Goal: Task Accomplishment & Management: Use online tool/utility

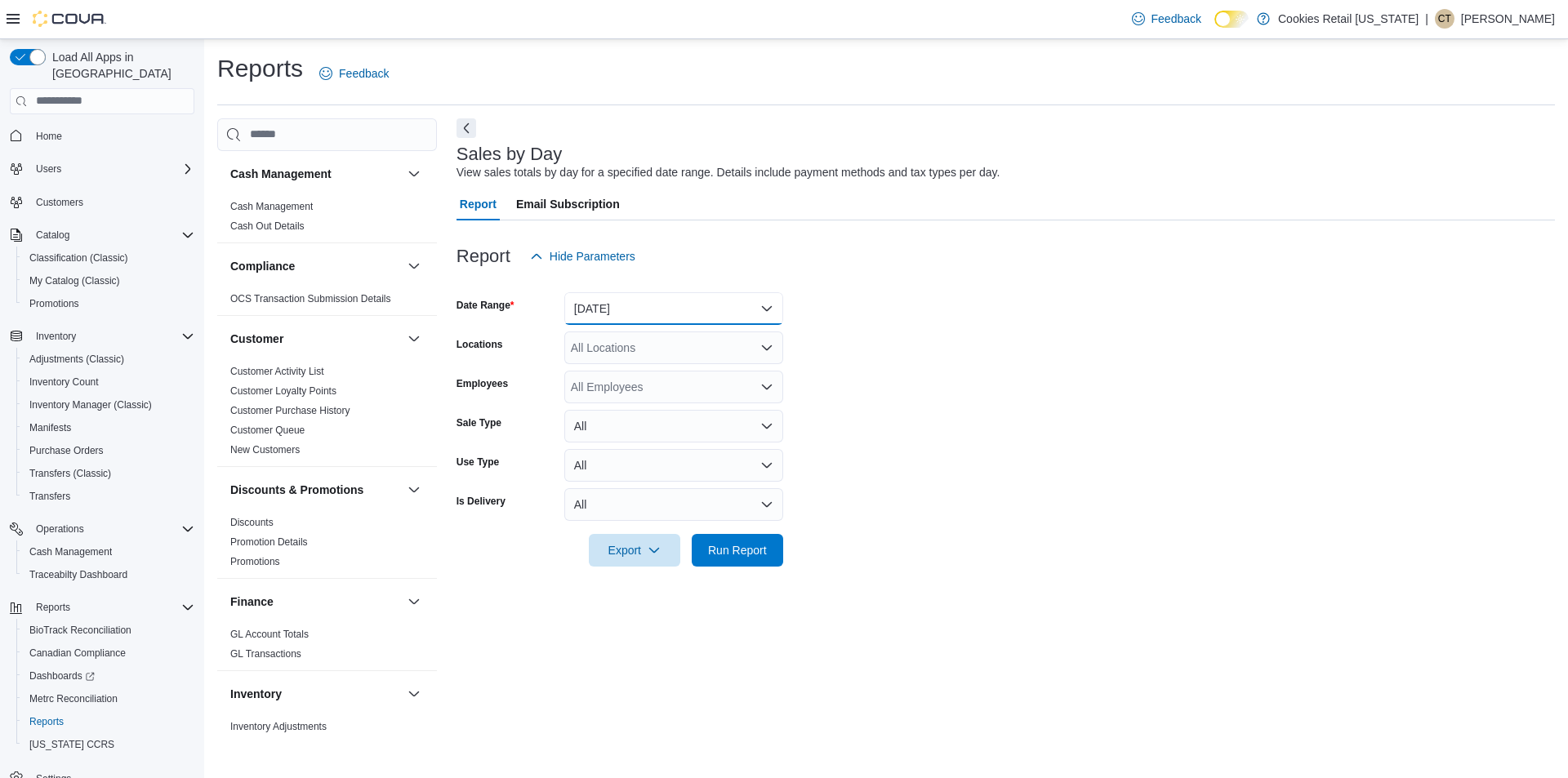
click at [632, 316] on button "[DATE]" at bounding box center [673, 309] width 219 height 33
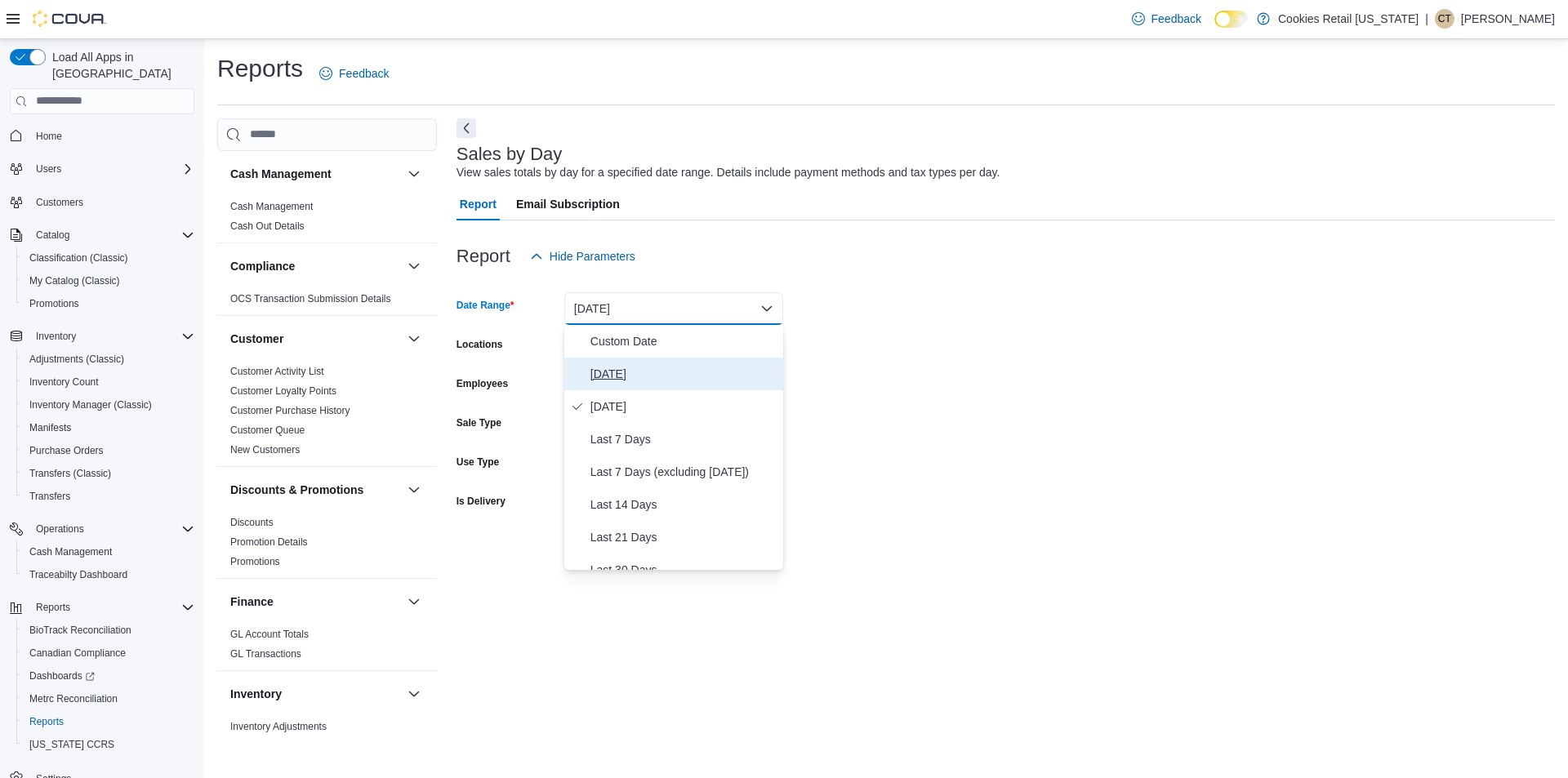
click at [623, 372] on span "[DATE]" at bounding box center [683, 374] width 186 height 20
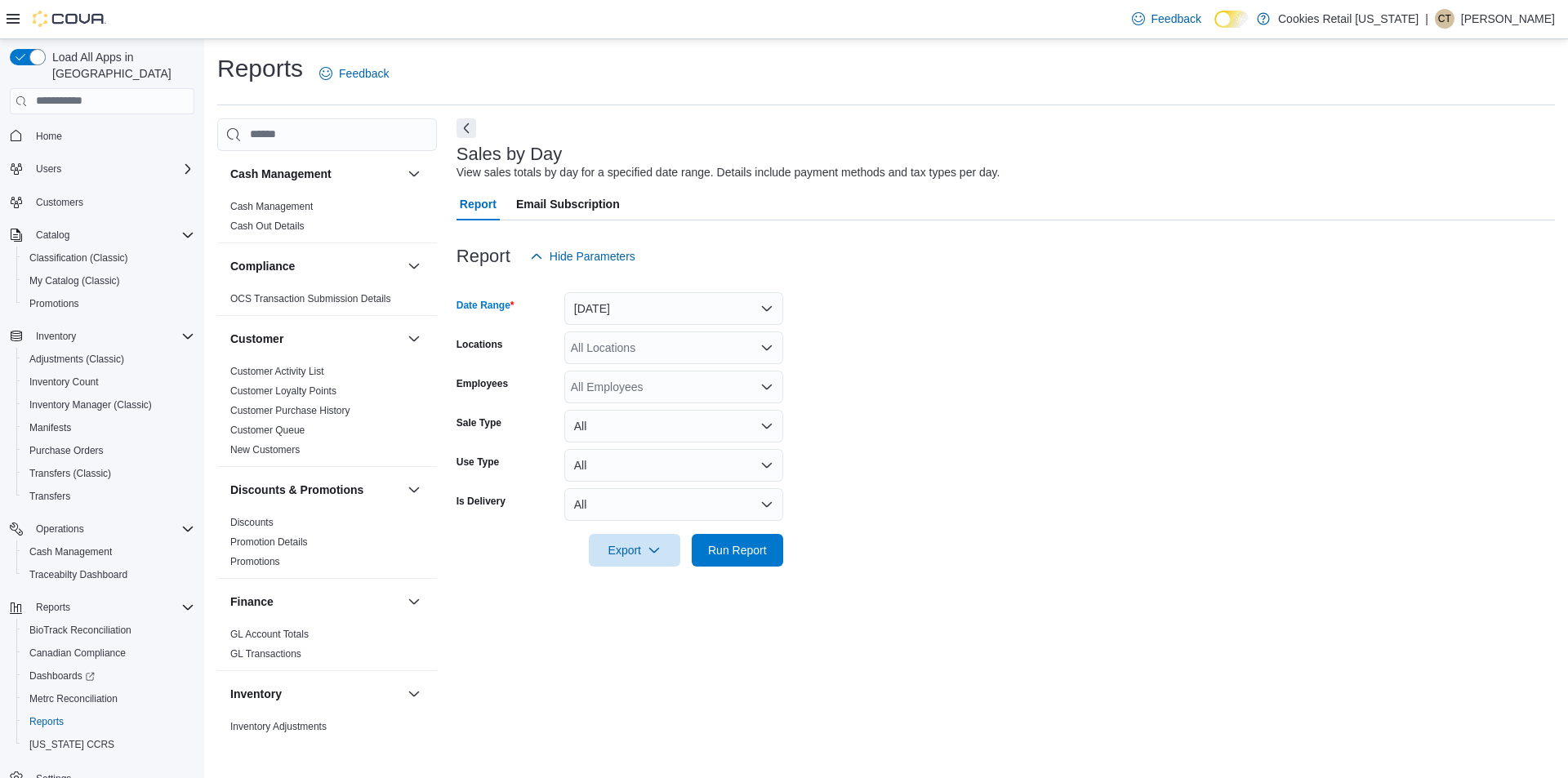
click at [652, 340] on div "All Locations" at bounding box center [673, 348] width 219 height 33
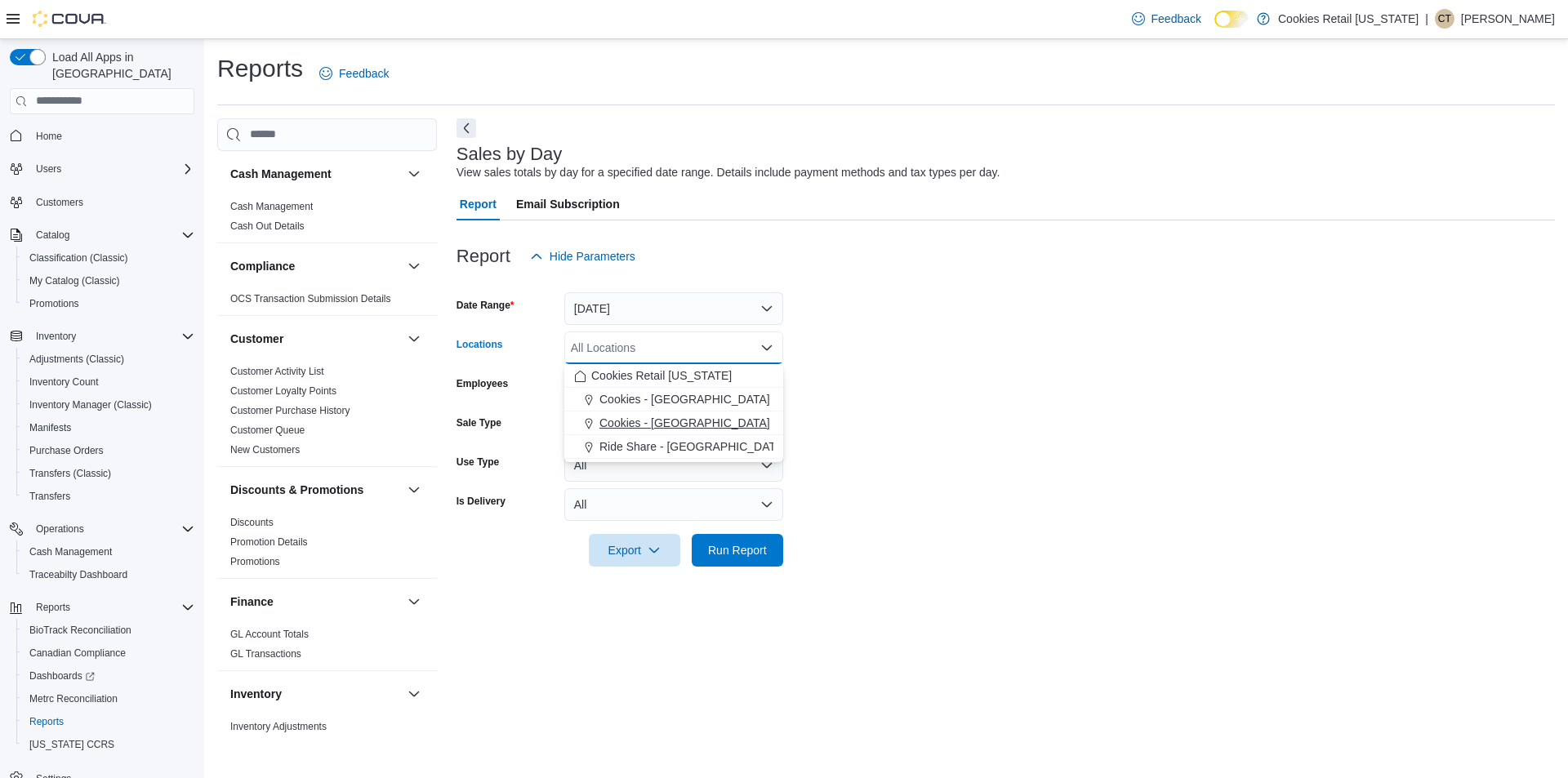
click at [659, 419] on span "Cookies - [GEOGRAPHIC_DATA]" at bounding box center [685, 423] width 171 height 16
click at [926, 386] on form "Date Range [DATE] Locations Cookies - [GEOGRAPHIC_DATA] Combo box. Selected. Co…" at bounding box center [1006, 420] width 1099 height 294
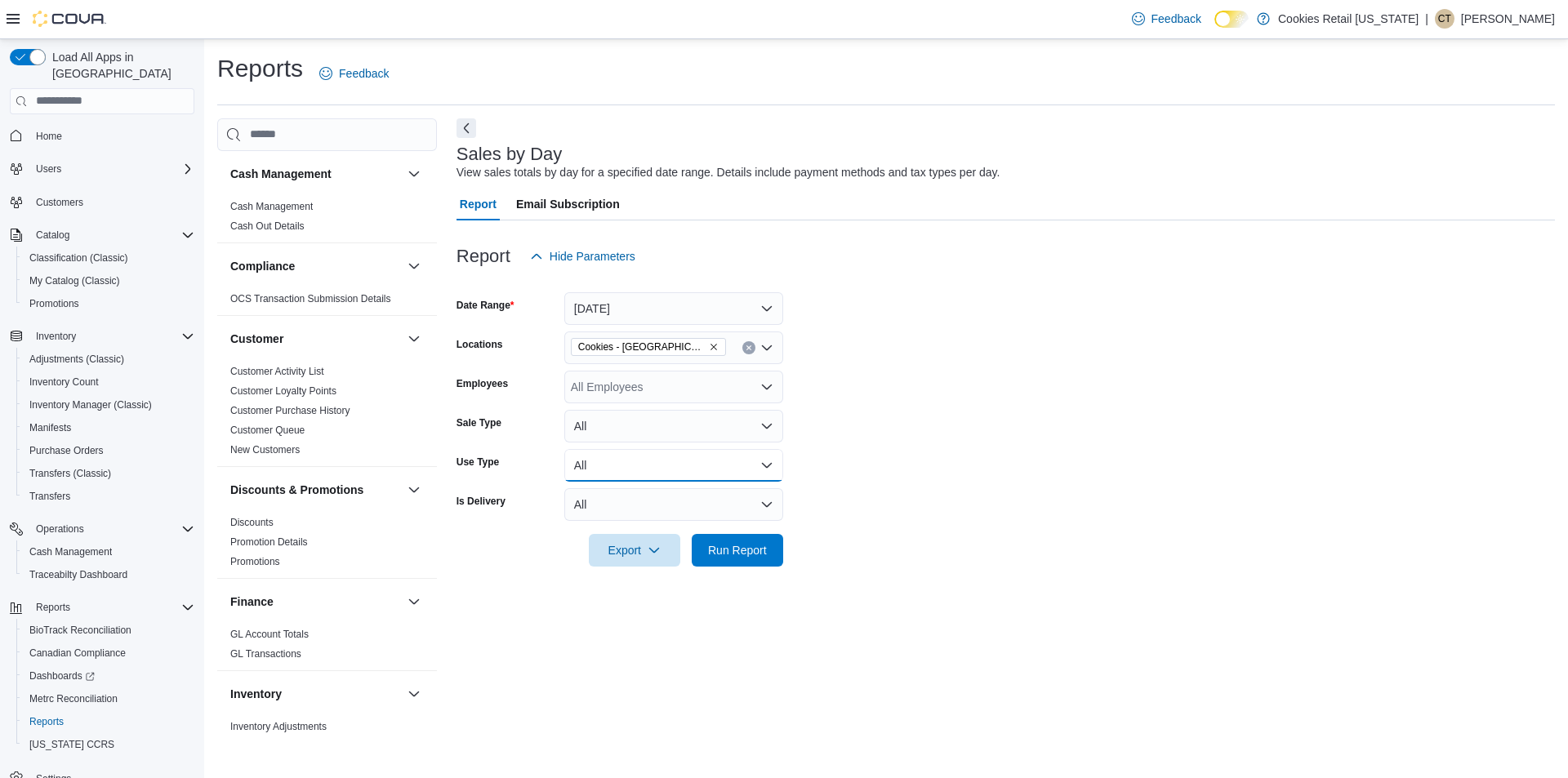
click at [741, 457] on button "All" at bounding box center [673, 466] width 219 height 33
click at [679, 530] on span "Recreational" at bounding box center [683, 530] width 186 height 20
click at [731, 544] on span "Run Report" at bounding box center [738, 549] width 59 height 16
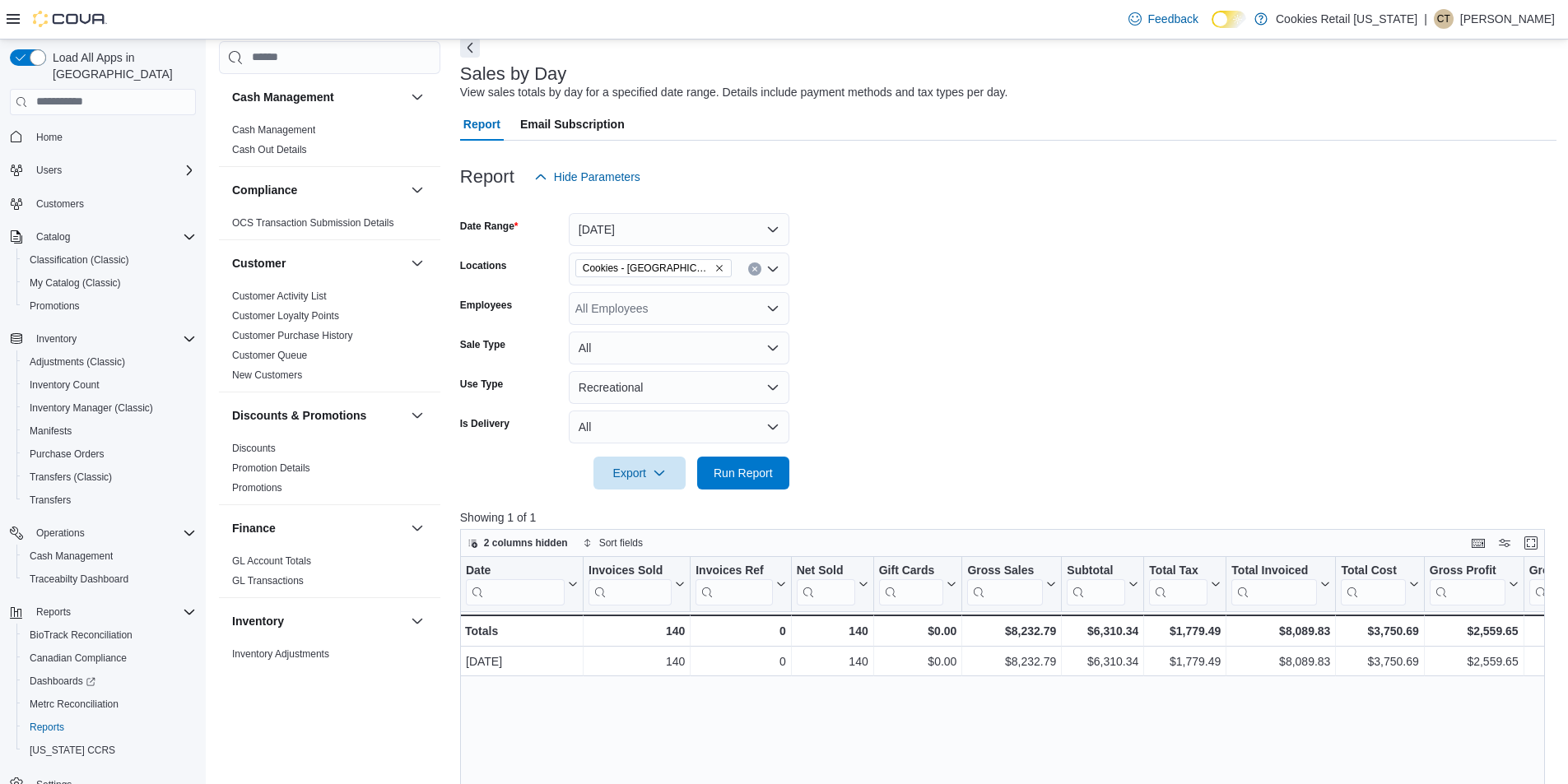
scroll to position [83, 0]
drag, startPoint x: 665, startPoint y: 631, endPoint x: 684, endPoint y: 630, distance: 19.0
click at [684, 630] on div "140" at bounding box center [636, 630] width 97 height 20
copy div "140"
drag, startPoint x: 1086, startPoint y: 630, endPoint x: 1138, endPoint y: 632, distance: 52.0
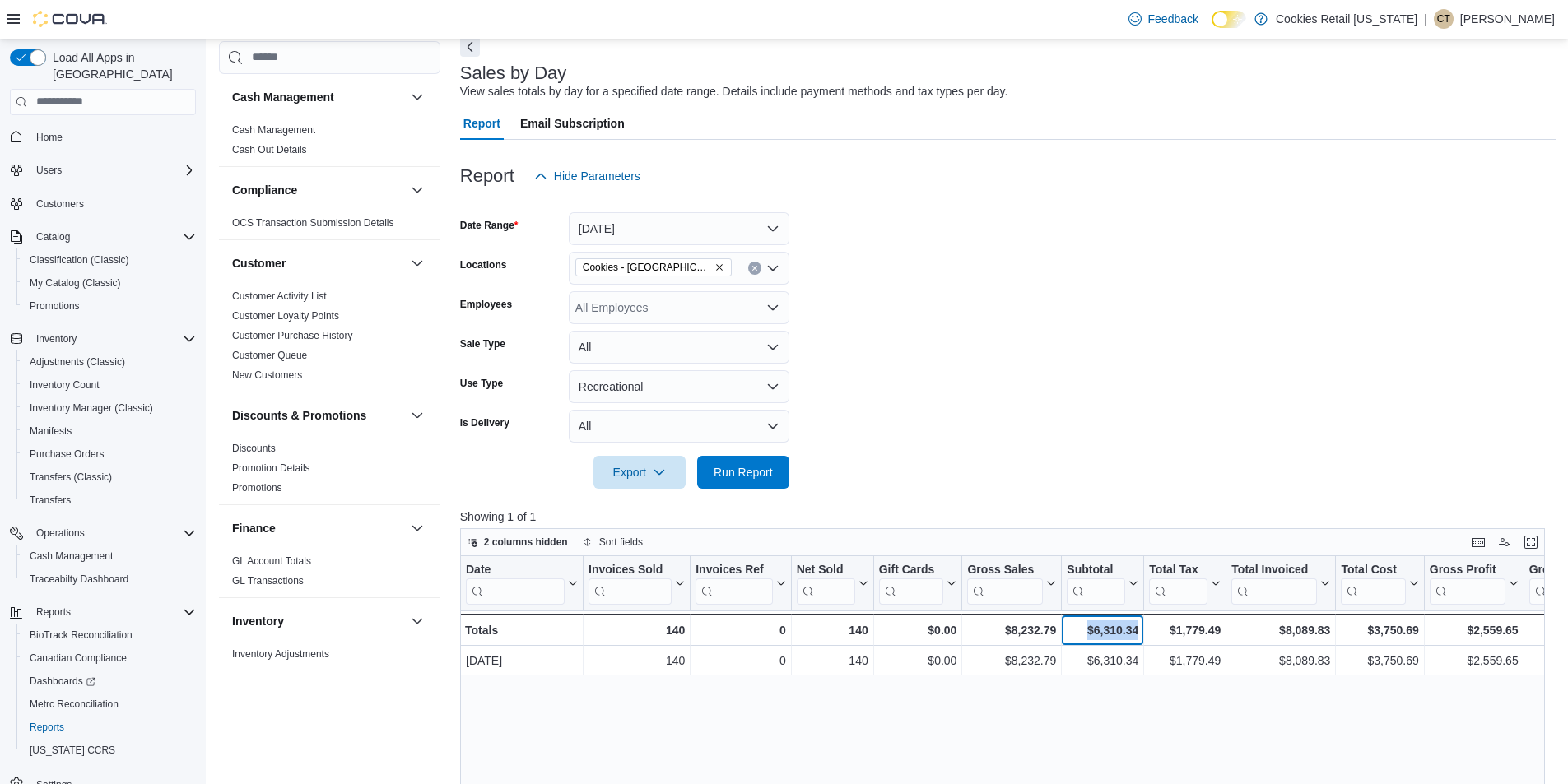
click at [1138, 632] on div "$6,310.34" at bounding box center [1102, 630] width 72 height 20
copy div "$6,310.34"
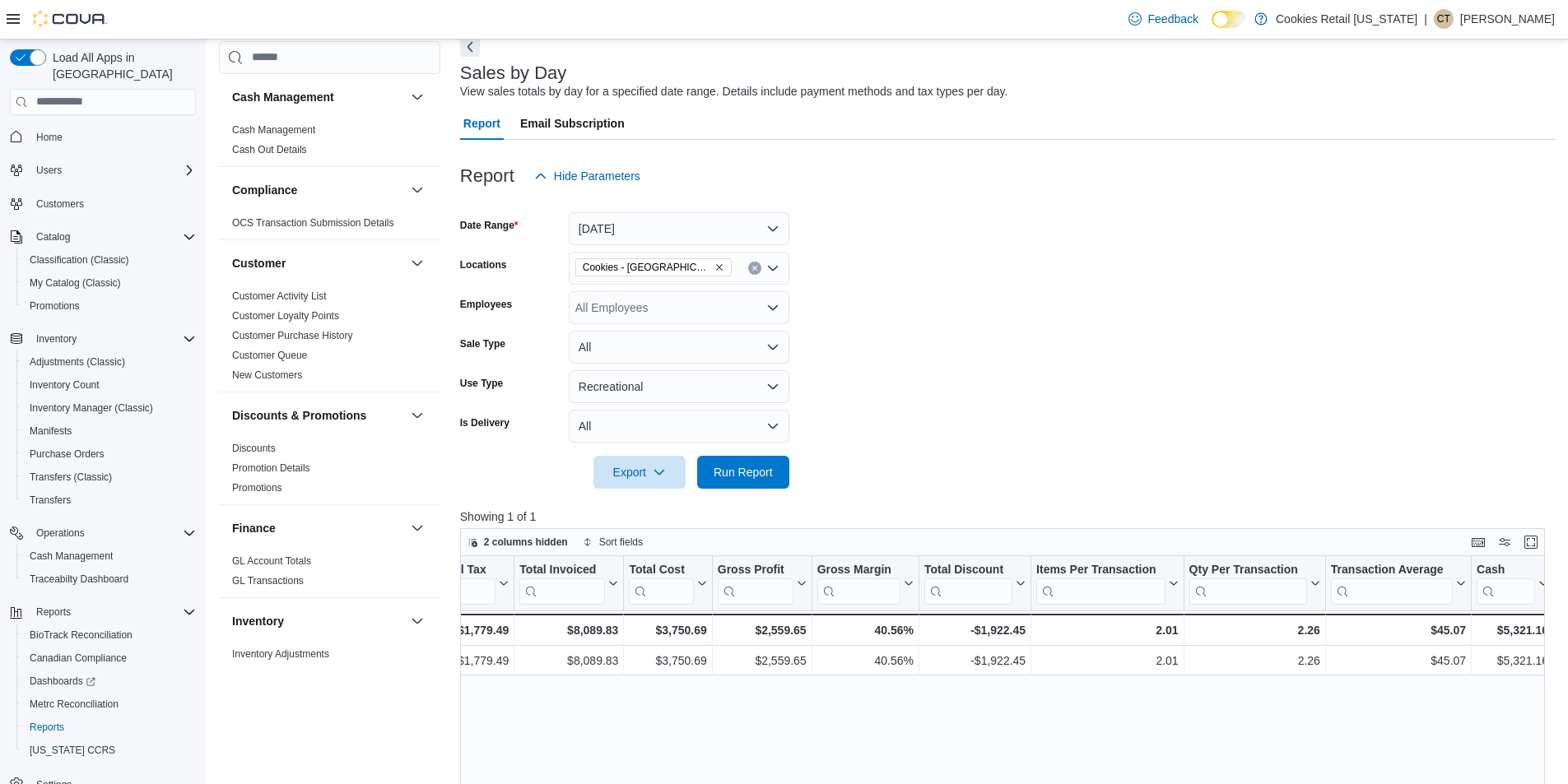
scroll to position [0, 713]
drag, startPoint x: 1156, startPoint y: 630, endPoint x: 1175, endPoint y: 630, distance: 19.0
click at [1175, 630] on div "2.01" at bounding box center [1106, 630] width 142 height 20
copy div "2.01"
drag, startPoint x: 1430, startPoint y: 628, endPoint x: 1462, endPoint y: 633, distance: 32.4
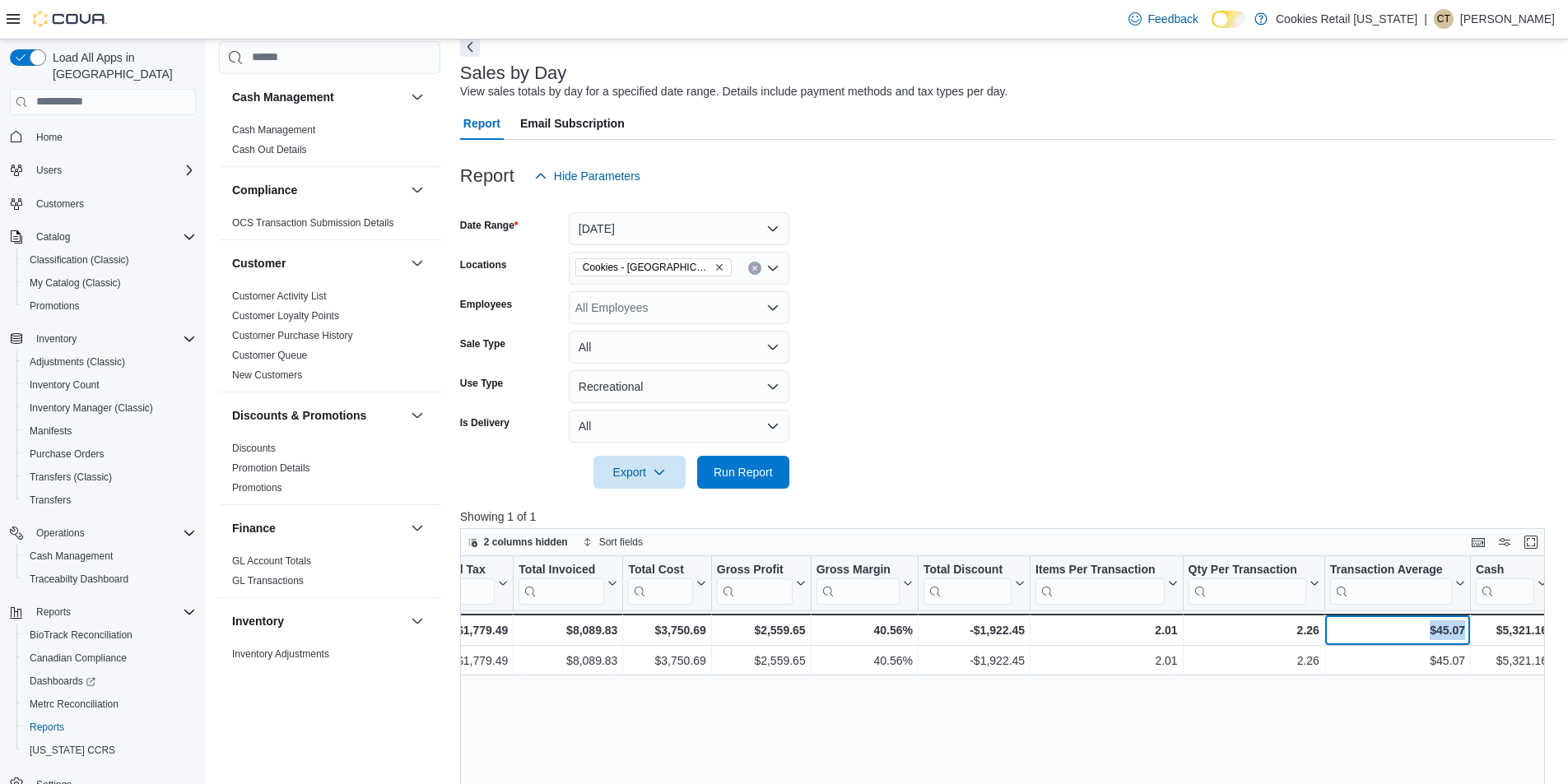
click at [1462, 633] on div "$45.07" at bounding box center [1397, 630] width 135 height 20
copy div "$45.07"
